Goal: Task Accomplishment & Management: Use online tool/utility

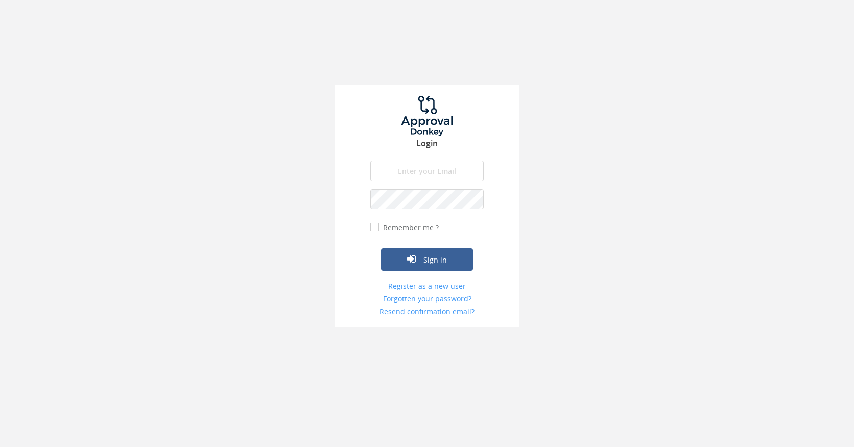
click at [411, 142] on h3 "Login" at bounding box center [427, 143] width 184 height 9
click at [419, 172] on input "email" at bounding box center [426, 171] width 113 height 20
type input "[PERSON_NAME][EMAIL_ADDRESS][PERSON_NAME][DOMAIN_NAME]"
click at [381, 248] on button "Sign in" at bounding box center [427, 259] width 92 height 22
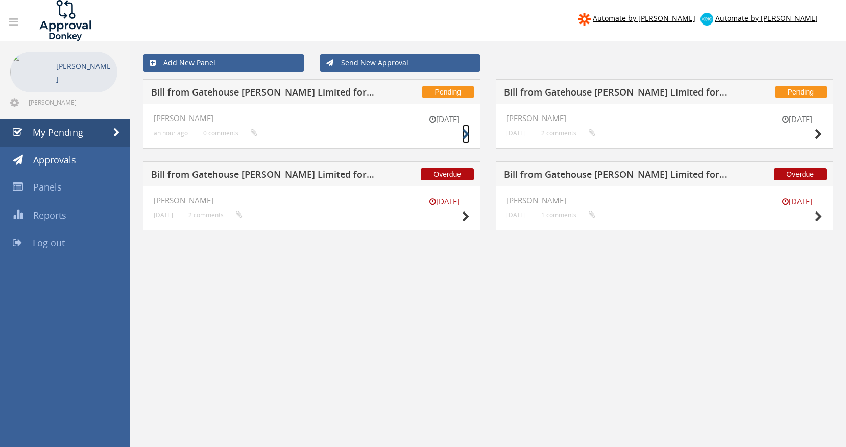
click at [465, 130] on icon at bounding box center [466, 134] width 8 height 11
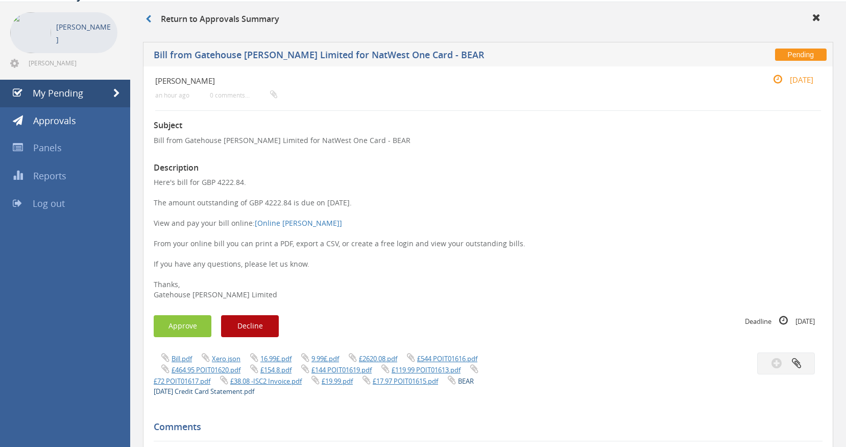
scroll to position [102, 0]
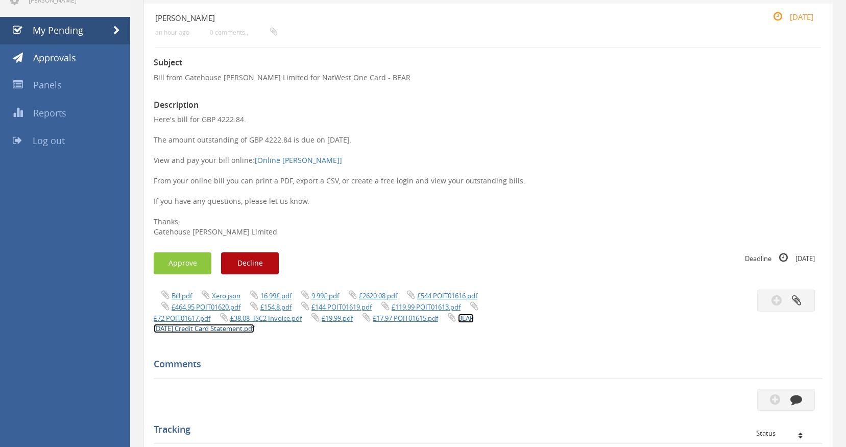
click at [292, 332] on link "BEAR [DATE] Credit Card Statement.pdf" at bounding box center [314, 322] width 320 height 19
drag, startPoint x: 184, startPoint y: 270, endPoint x: 190, endPoint y: 270, distance: 5.6
click at [184, 270] on button "Approve" at bounding box center [183, 263] width 58 height 22
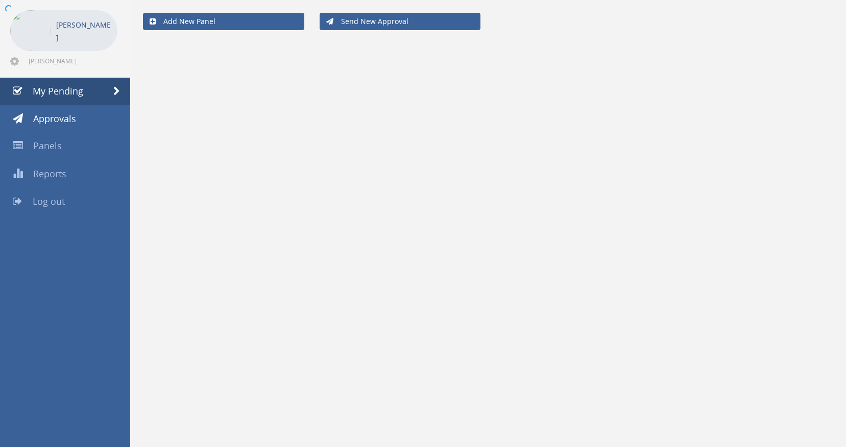
scroll to position [41, 0]
